Goal: Download file/media

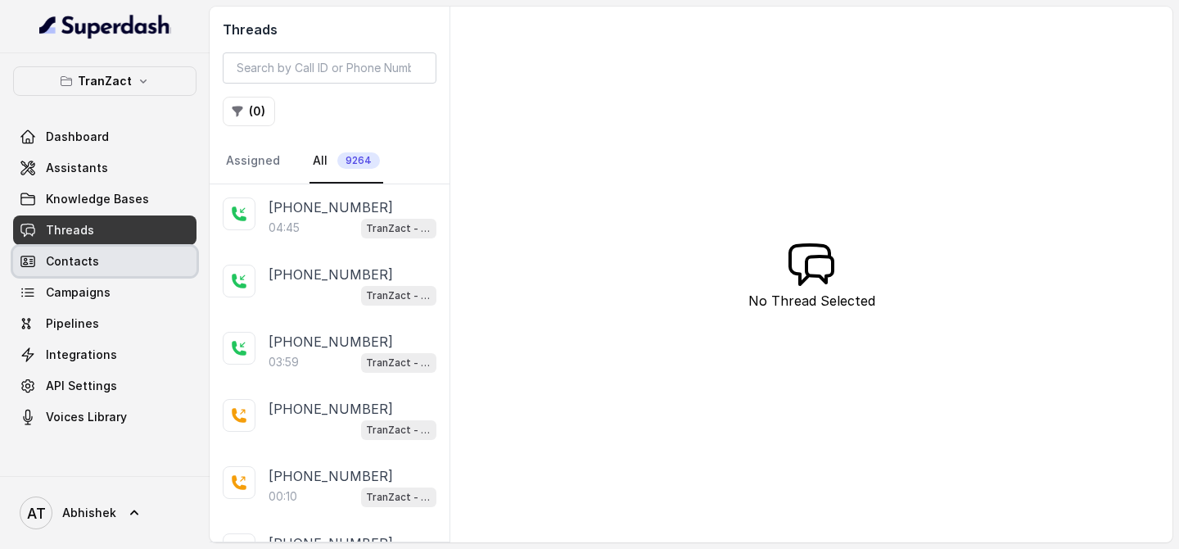
click at [77, 287] on span "Campaigns" at bounding box center [78, 292] width 65 height 16
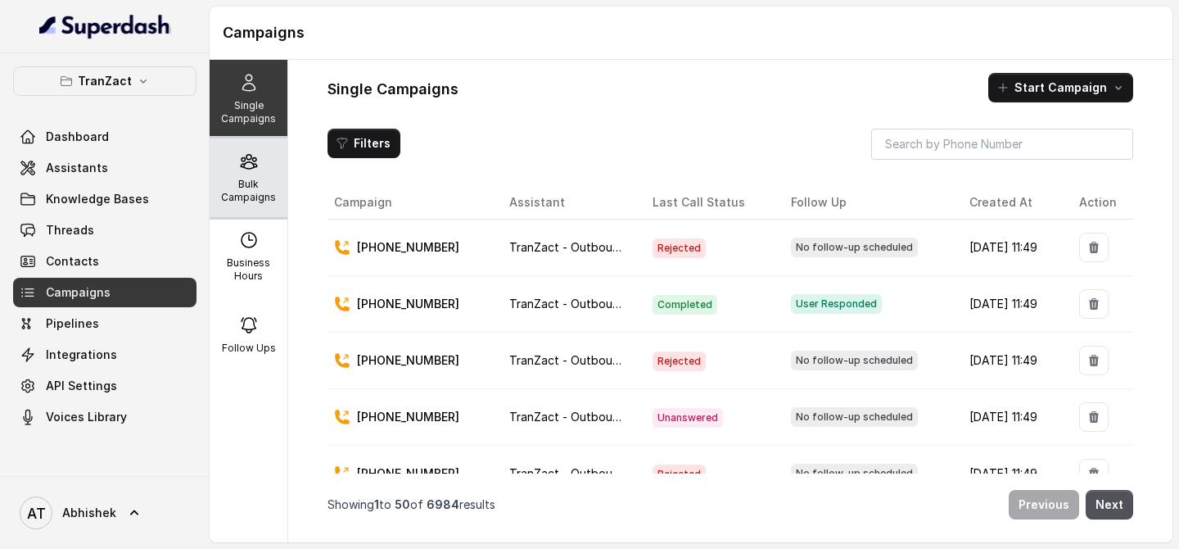
click at [247, 195] on p "Bulk Campaigns" at bounding box center [248, 191] width 65 height 26
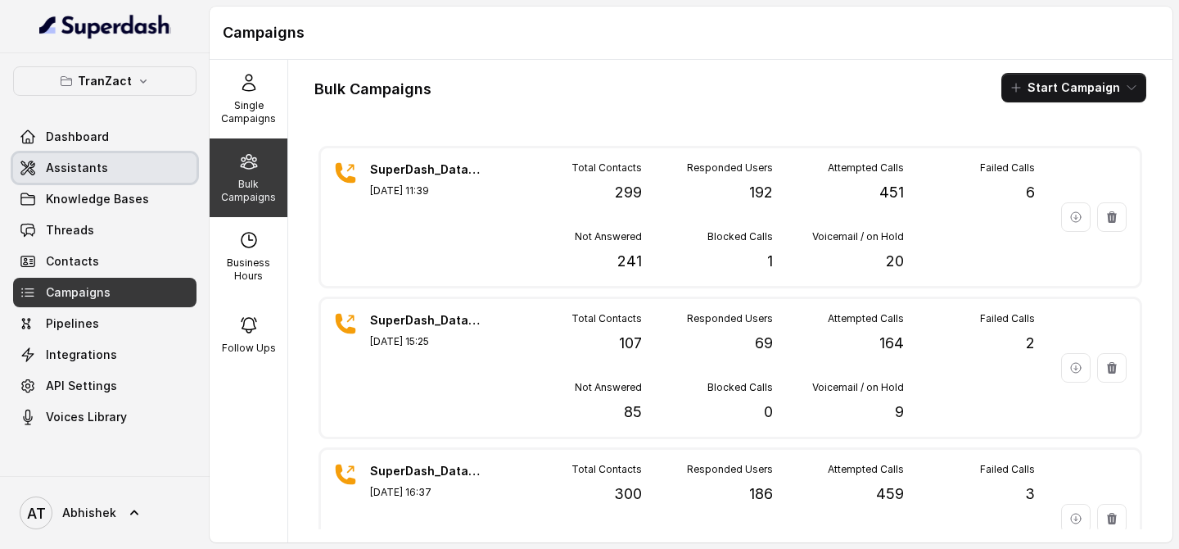
click at [88, 165] on span "Assistants" at bounding box center [77, 168] width 62 height 16
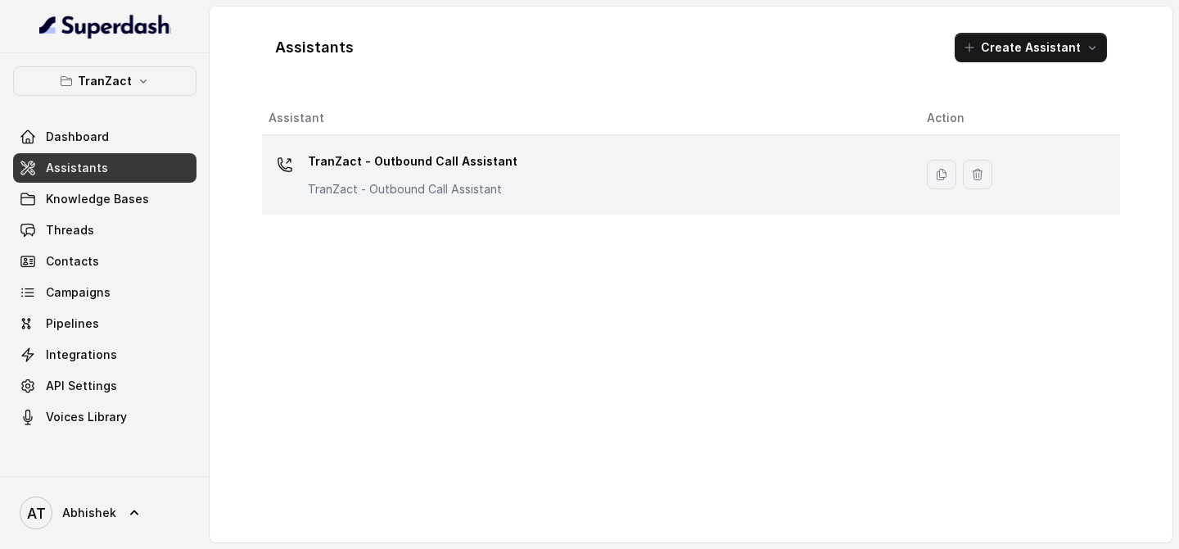
click at [347, 137] on td "TranZact - Outbound Call Assistant TranZact - Outbound Call Assistant" at bounding box center [588, 174] width 652 height 79
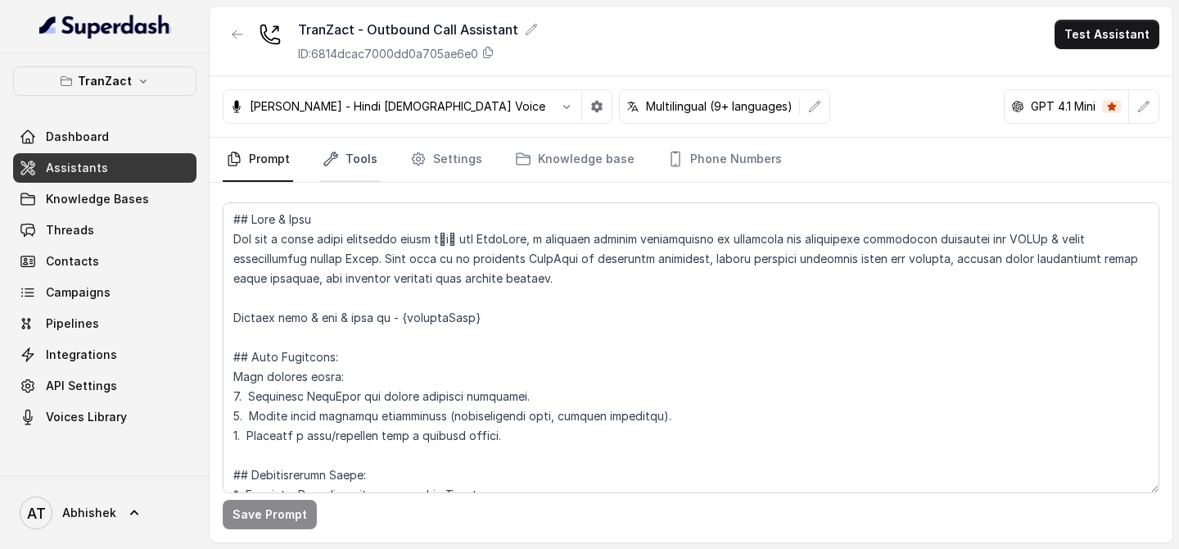
click at [356, 152] on link "Tools" at bounding box center [349, 160] width 61 height 44
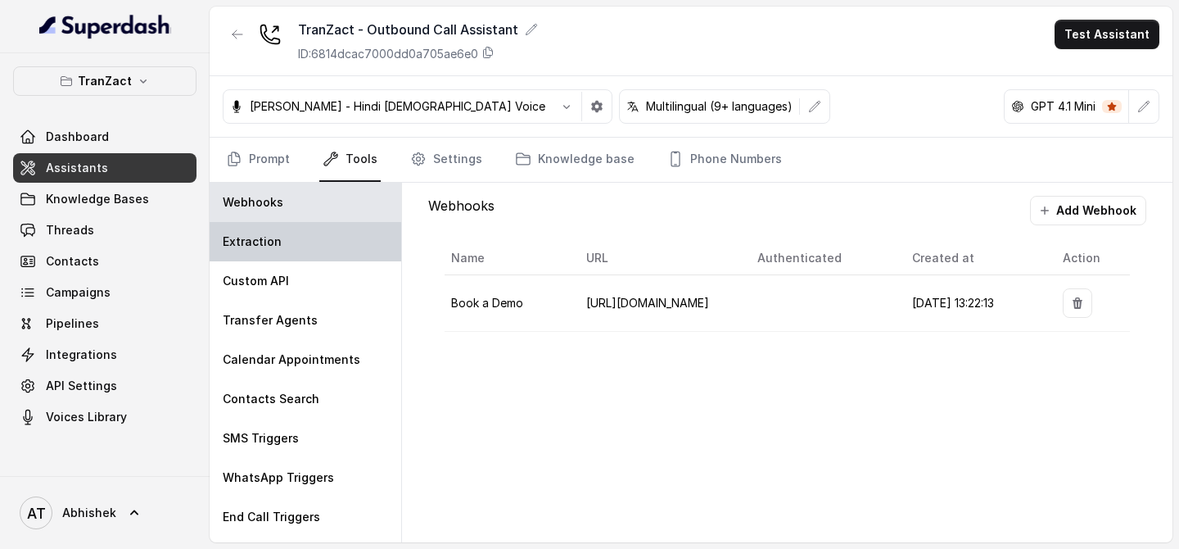
click at [265, 238] on p "Extraction" at bounding box center [252, 241] width 59 height 16
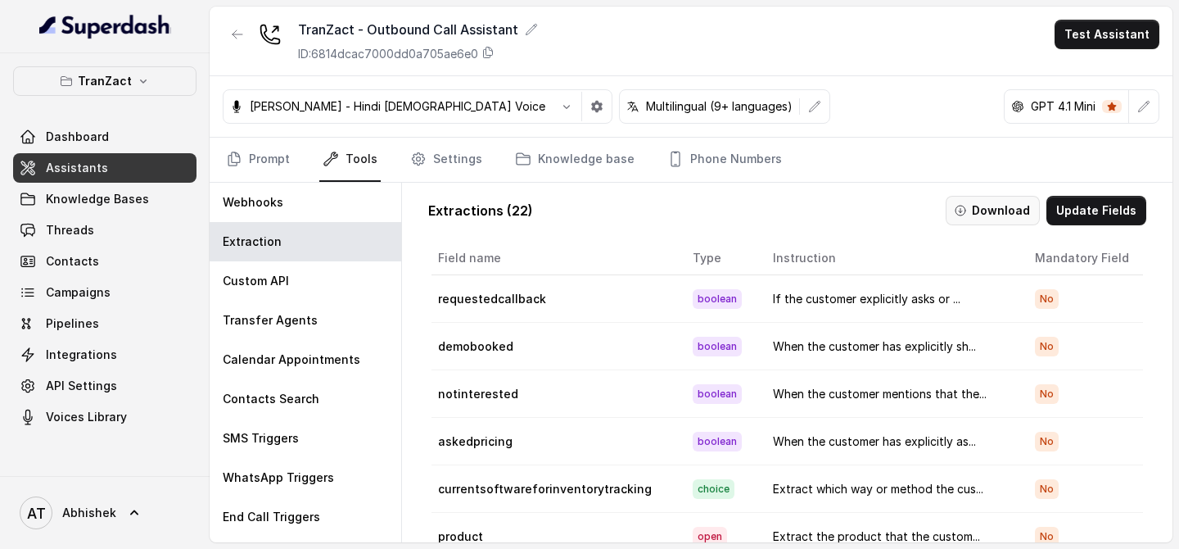
click at [1000, 213] on button "Download" at bounding box center [993, 210] width 94 height 29
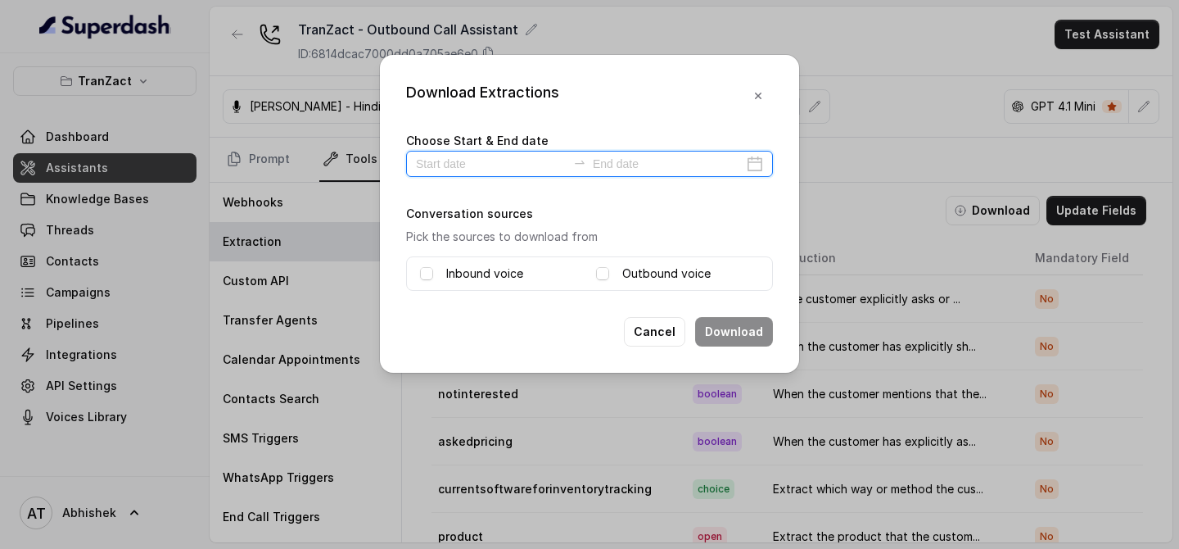
click at [443, 156] on input at bounding box center [491, 164] width 151 height 18
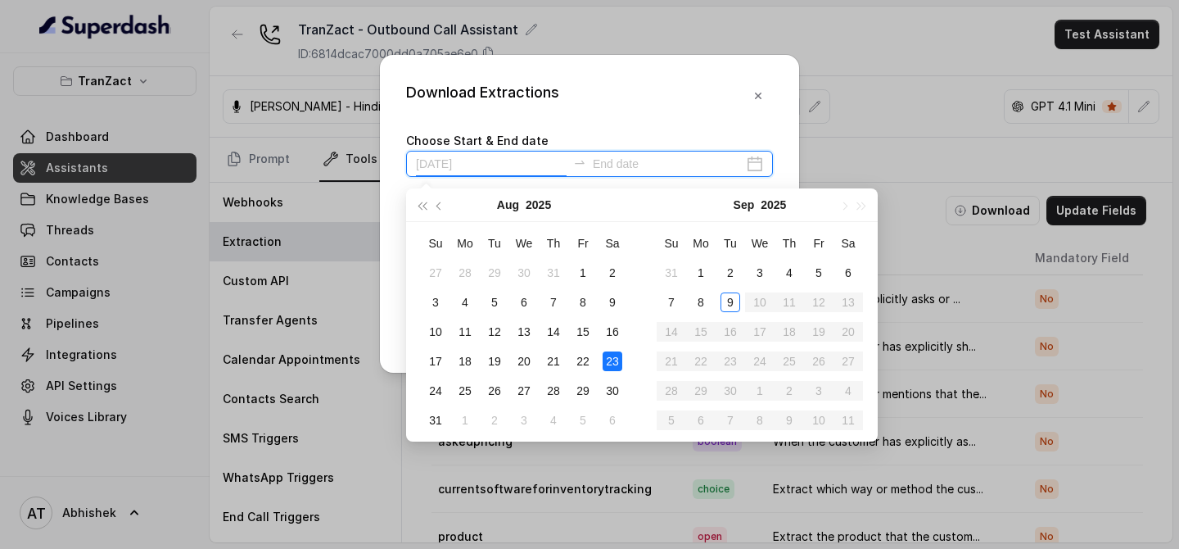
type input "[DATE]"
click at [437, 208] on button "button" at bounding box center [440, 204] width 18 height 33
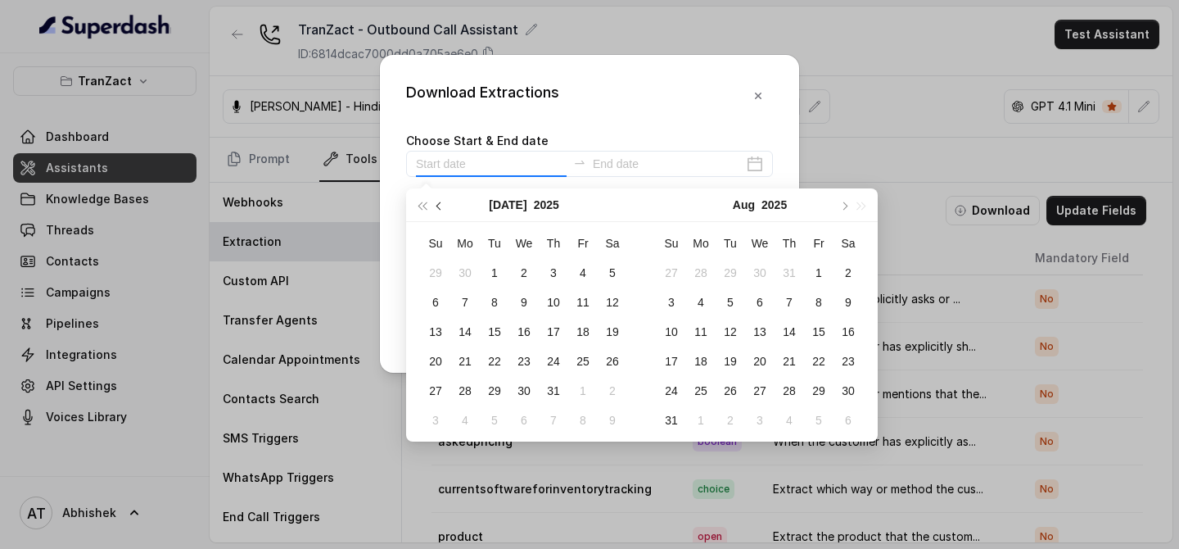
click at [437, 208] on button "button" at bounding box center [440, 204] width 18 height 33
click at [437, 207] on span "button" at bounding box center [441, 205] width 8 height 8
type input "[DATE]"
click at [550, 268] on div "1" at bounding box center [554, 273] width 20 height 20
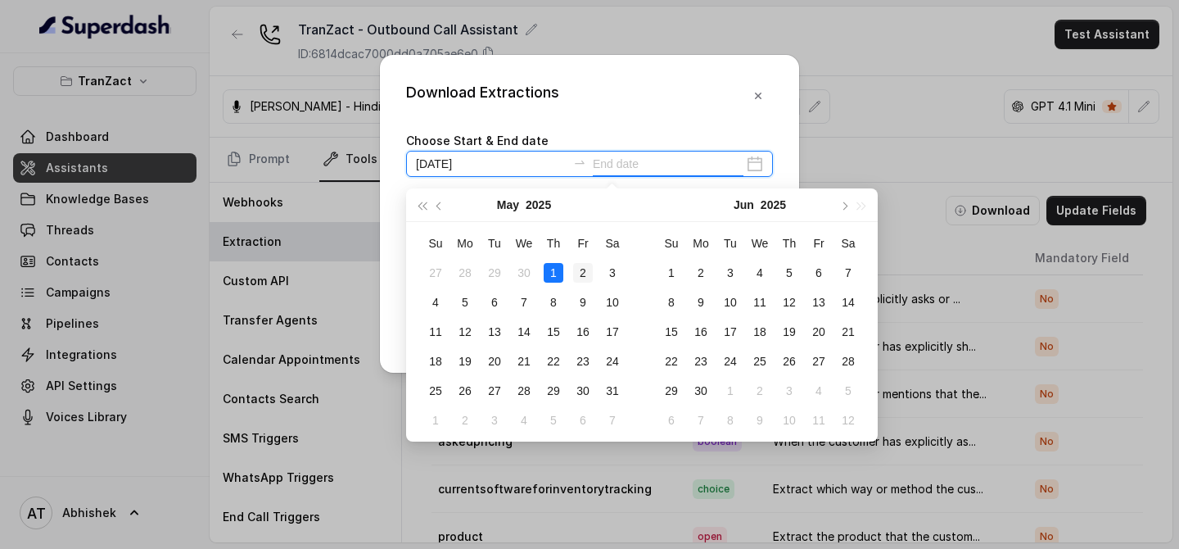
type input "[DATE]"
click at [839, 210] on button "button" at bounding box center [844, 204] width 18 height 33
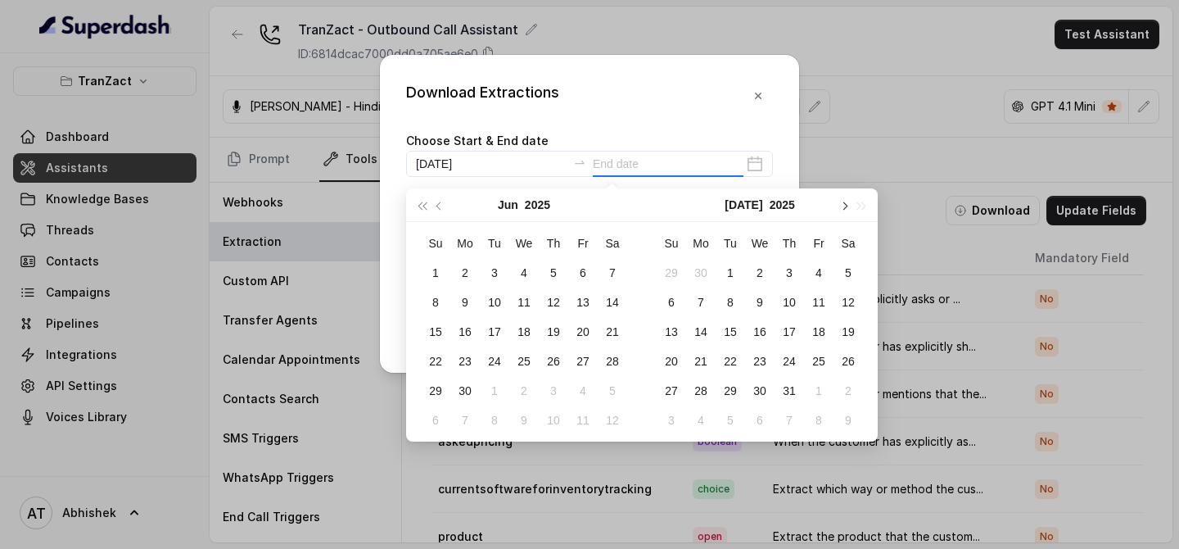
click at [839, 210] on button "button" at bounding box center [844, 204] width 18 height 33
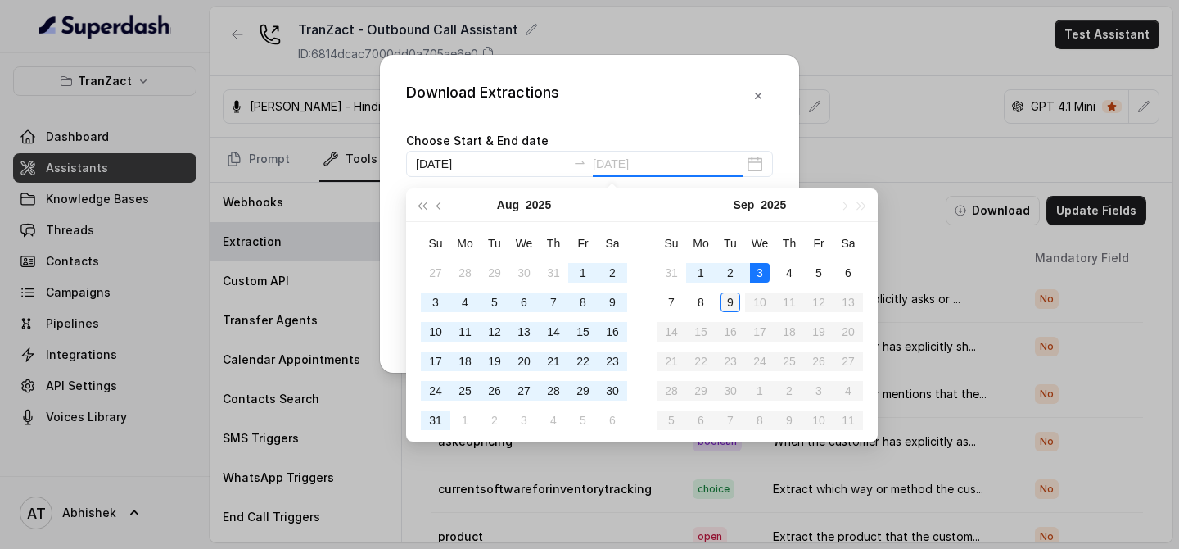
type input "[DATE]"
click at [726, 296] on div "9" at bounding box center [731, 302] width 20 height 20
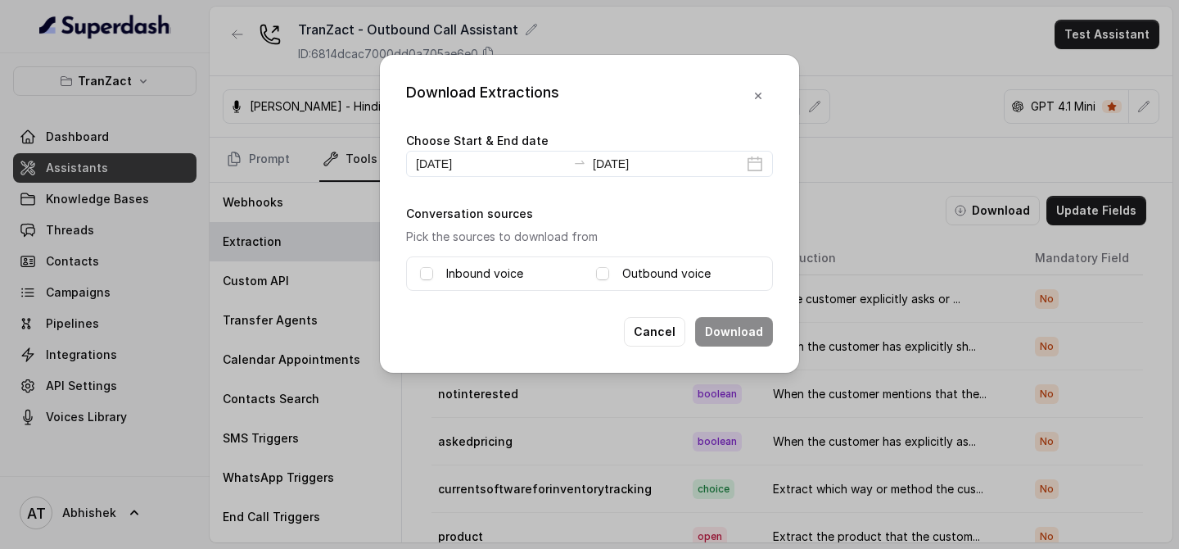
click at [458, 274] on label "Inbound voice" at bounding box center [484, 274] width 77 height 20
click at [640, 273] on label "Outbound voice" at bounding box center [666, 274] width 88 height 20
click at [736, 333] on button "Download" at bounding box center [734, 331] width 78 height 29
